Goal: Complete application form

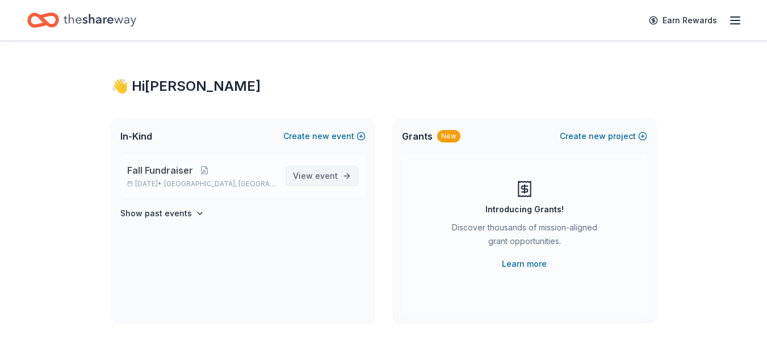
click at [324, 174] on span "event" at bounding box center [326, 176] width 23 height 10
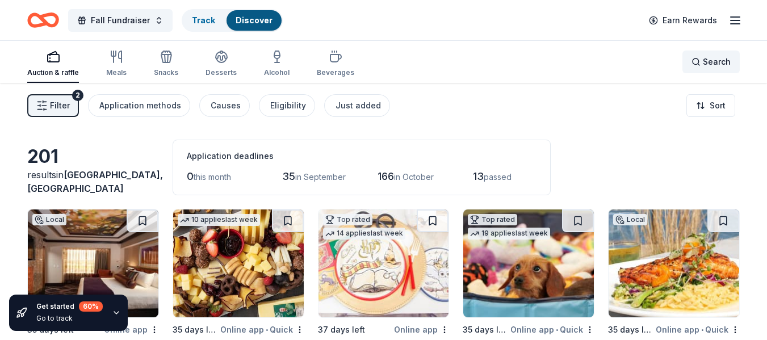
click at [698, 60] on div "Search" at bounding box center [710, 62] width 39 height 14
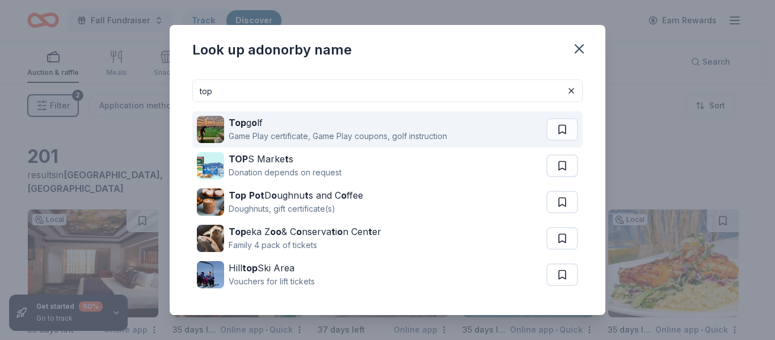
type input "top"
click at [415, 135] on div "Game Play certificate, Game Play coupons, golf instruction" at bounding box center [338, 136] width 219 height 14
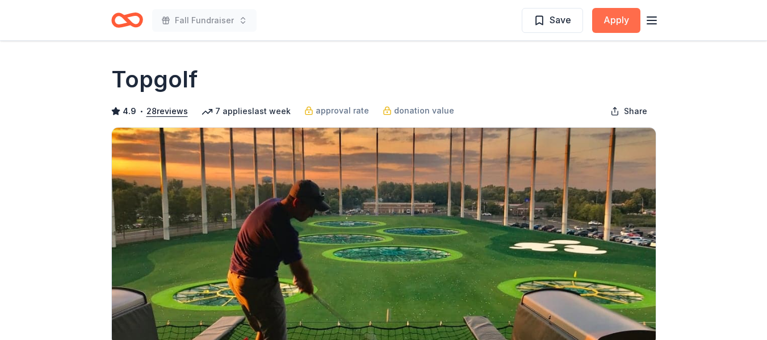
click at [611, 19] on button "Apply" at bounding box center [616, 20] width 48 height 25
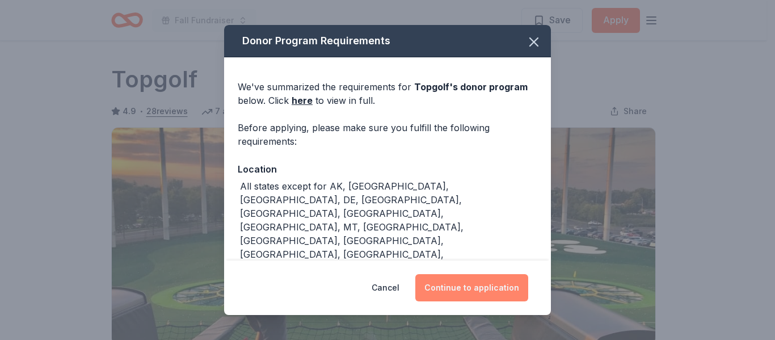
click at [476, 289] on button "Continue to application" at bounding box center [471, 287] width 113 height 27
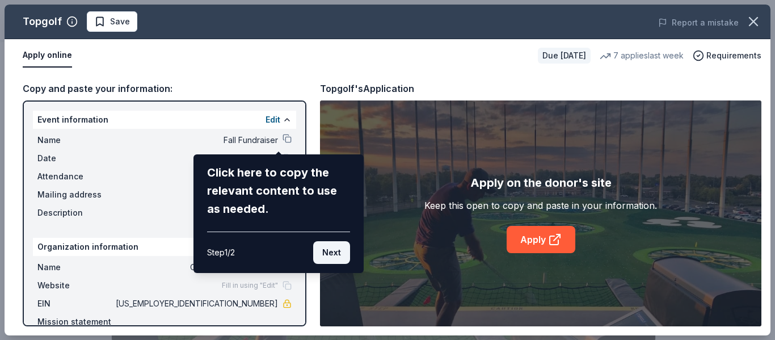
click at [329, 251] on button "Next" at bounding box center [331, 252] width 37 height 23
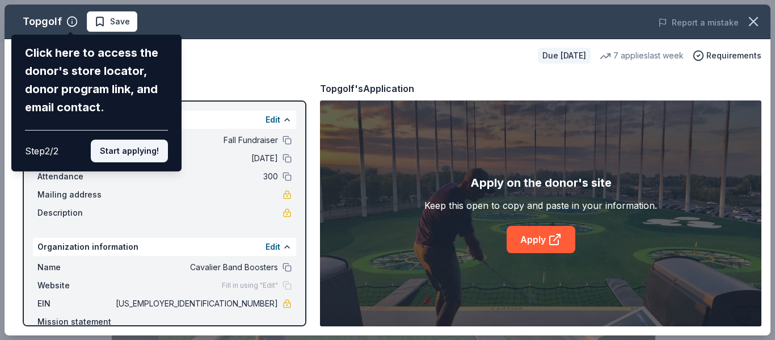
click at [126, 154] on button "Start applying!" at bounding box center [129, 151] width 77 height 23
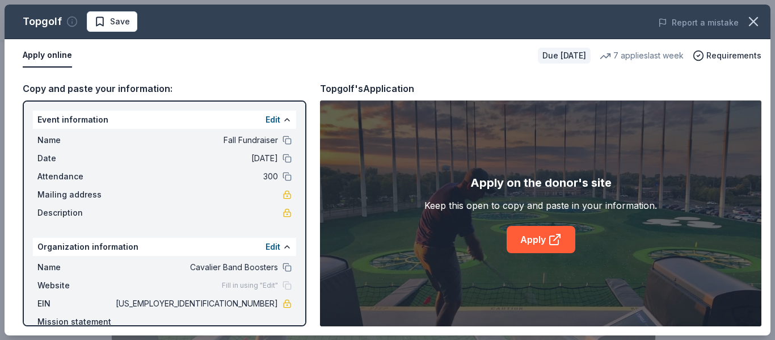
click at [69, 20] on icon "button" at bounding box center [71, 21] width 11 height 11
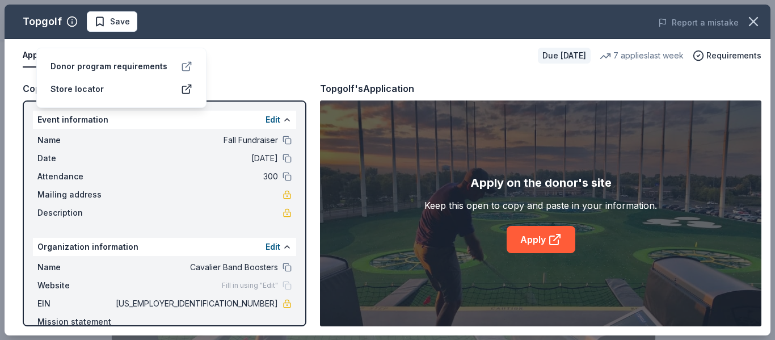
click at [187, 62] on icon at bounding box center [188, 64] width 5 height 5
